Goal: Transaction & Acquisition: Purchase product/service

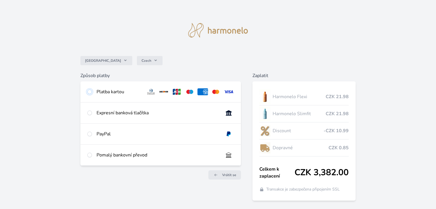
click at [90, 93] on input "radio" at bounding box center [89, 91] width 5 height 5
radio input "true"
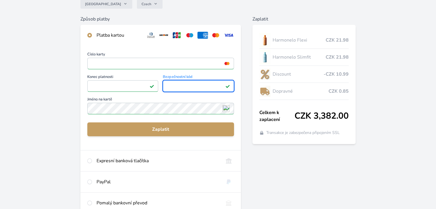
scroll to position [47, 0]
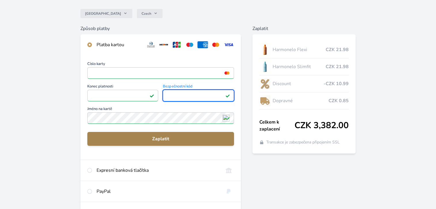
click at [165, 139] on span "Zaplatit" at bounding box center [161, 138] width 138 height 7
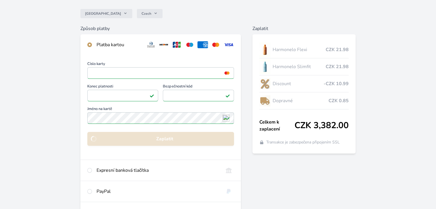
scroll to position [42, 0]
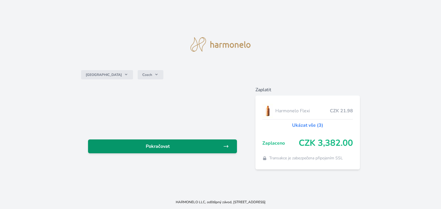
click at [157, 148] on span "Pokračovat" at bounding box center [158, 146] width 130 height 7
